Goal: Transaction & Acquisition: Purchase product/service

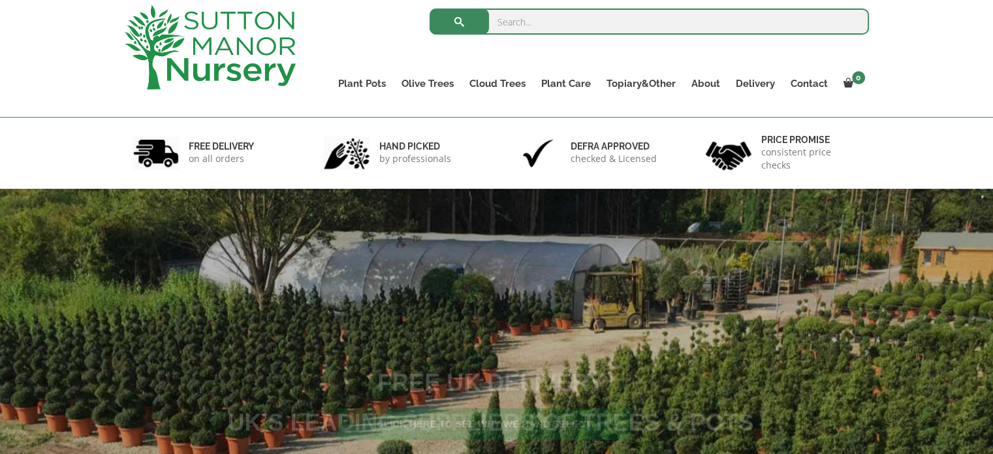
scroll to position [76, 0]
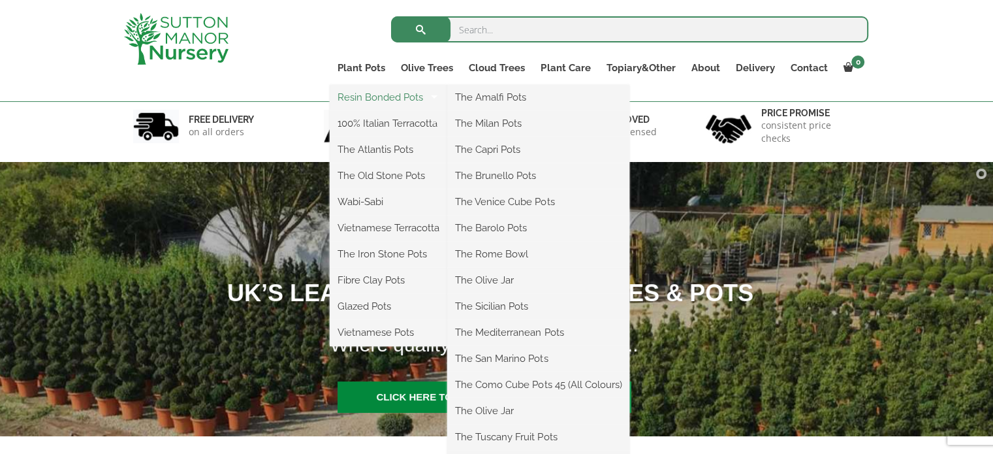
click at [378, 96] on link "Resin Bonded Pots" at bounding box center [389, 98] width 118 height 20
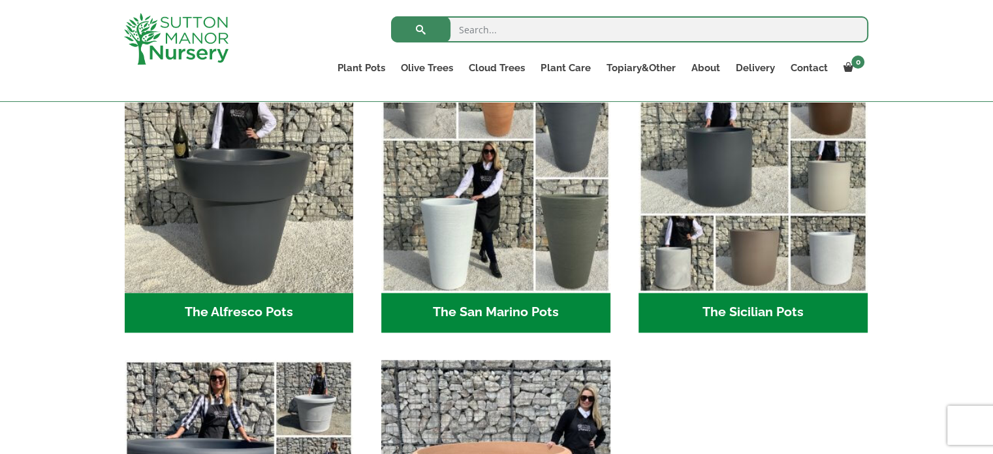
scroll to position [1635, 0]
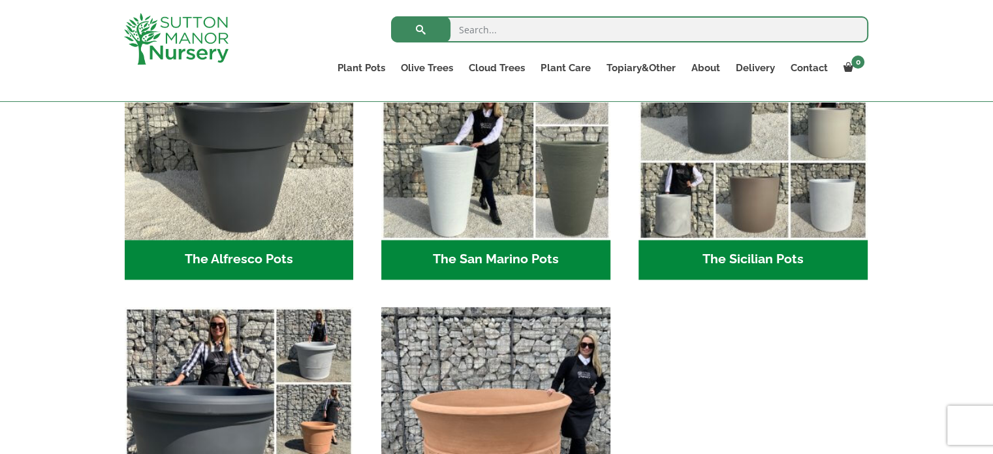
click at [786, 261] on h2 "The Sicilian Pots (18)" at bounding box center [753, 260] width 229 height 40
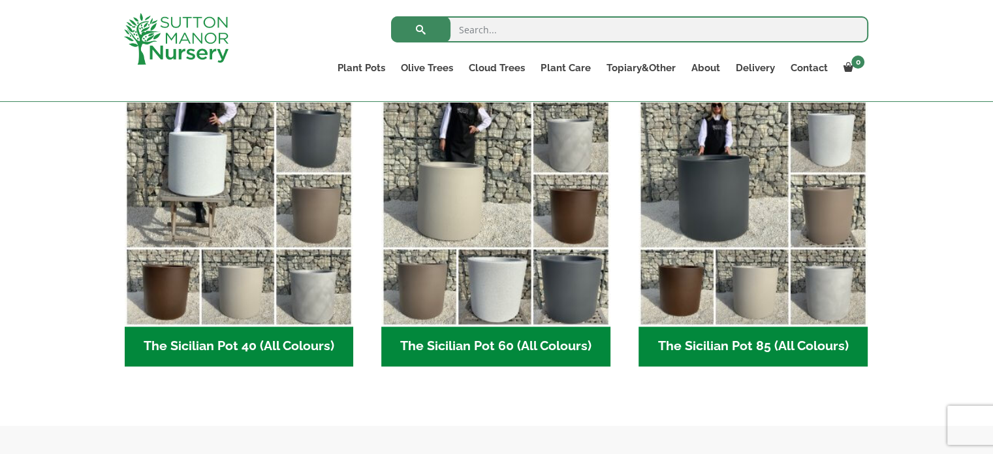
scroll to position [360, 0]
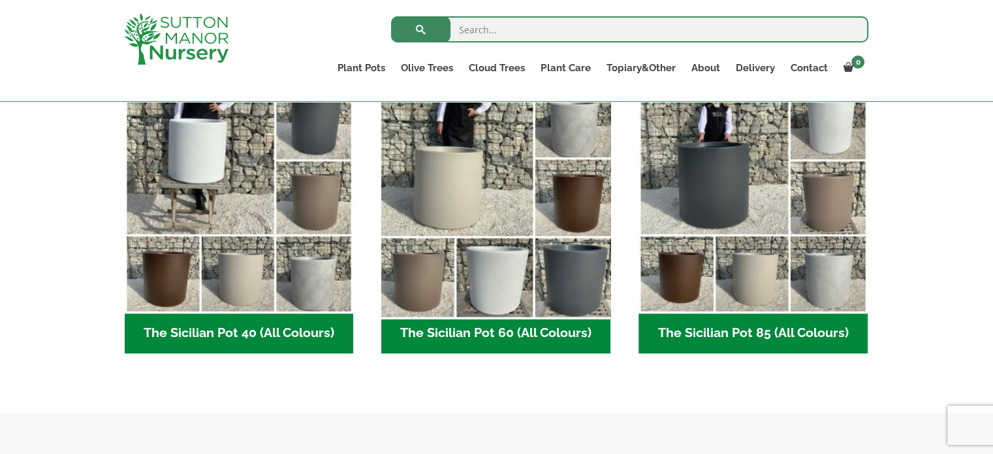
click at [520, 275] on img "Visit product category The Sicilian Pot 60 (All Colours)" at bounding box center [496, 198] width 240 height 240
